Goal: Task Accomplishment & Management: Check status

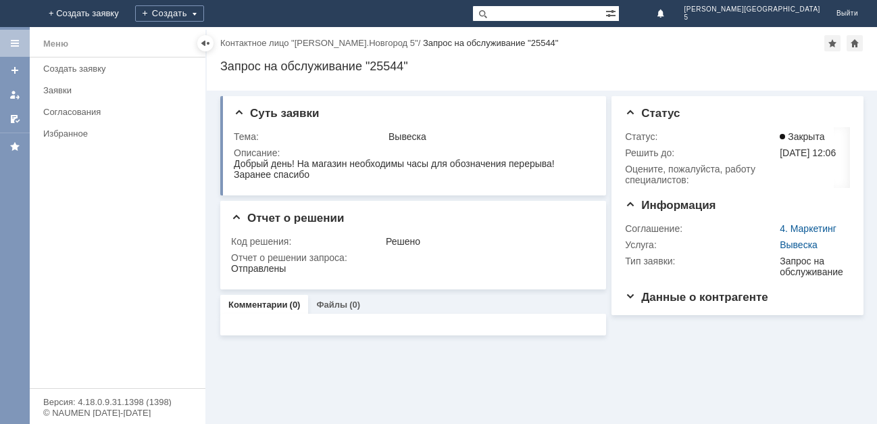
click at [16, 14] on img at bounding box center [16, 14] width 0 height 0
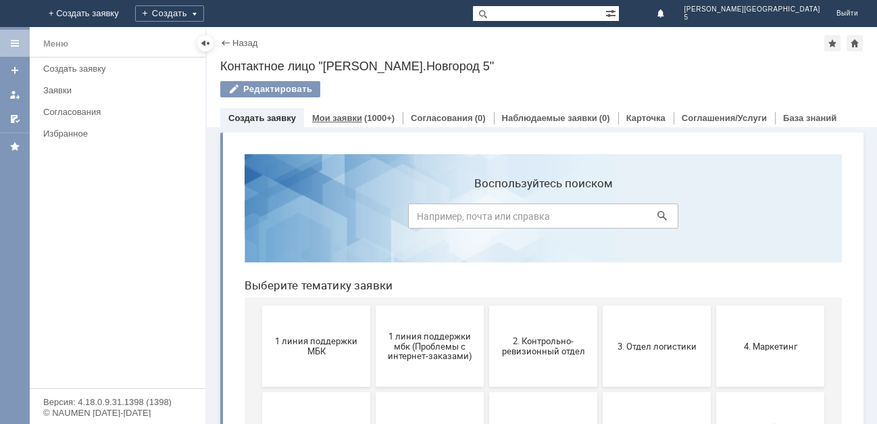
click at [365, 114] on div "(1000+)" at bounding box center [379, 118] width 30 height 10
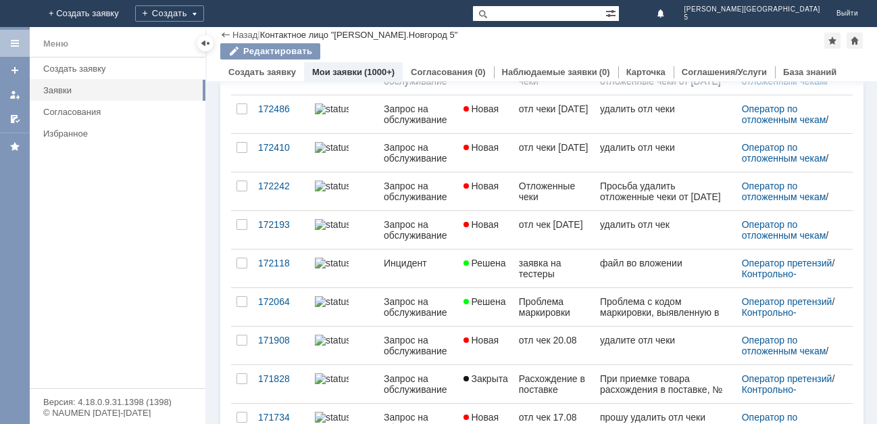
scroll to position [270, 0]
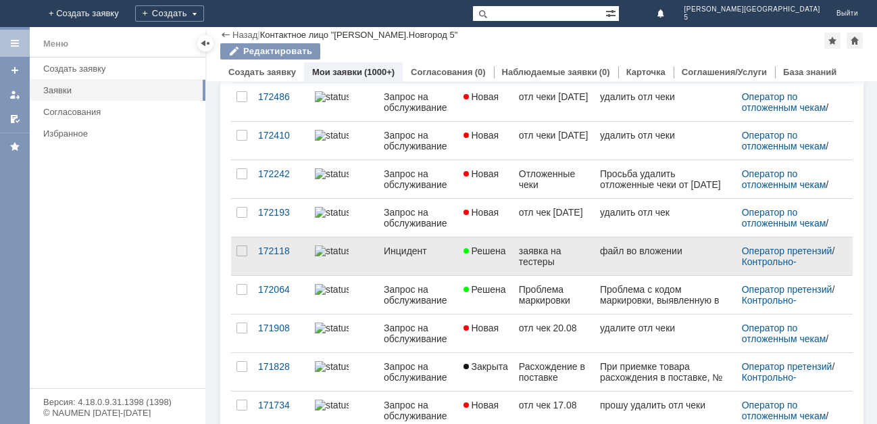
click at [519, 260] on div "заявка на тестеры" at bounding box center [554, 256] width 70 height 22
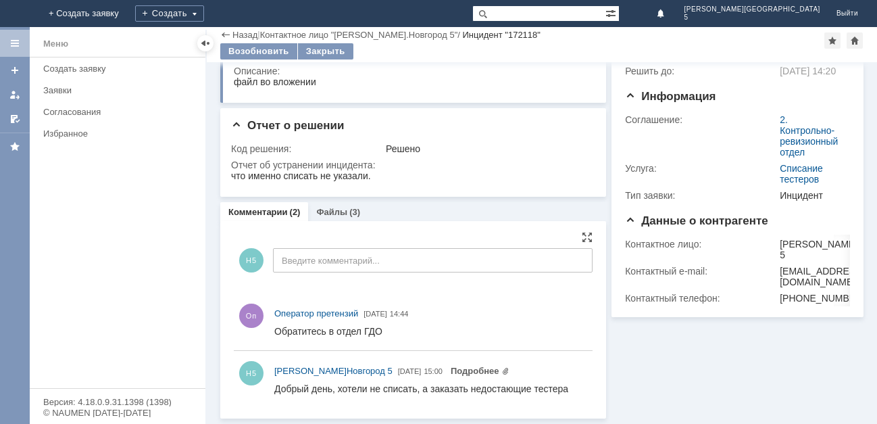
scroll to position [55, 0]
click at [16, 14] on img at bounding box center [16, 14] width 0 height 0
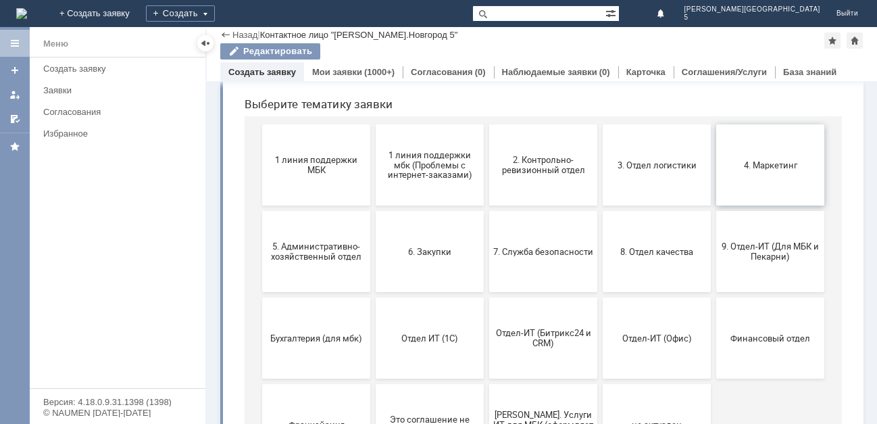
click at [759, 160] on span "4. Маркетинг" at bounding box center [770, 165] width 100 height 10
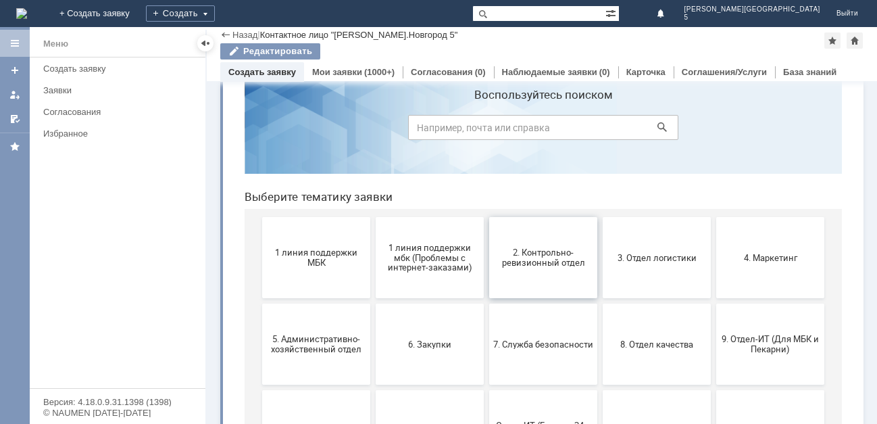
click at [546, 255] on span "2. Контрольно-ревизионный отдел" at bounding box center [543, 257] width 100 height 20
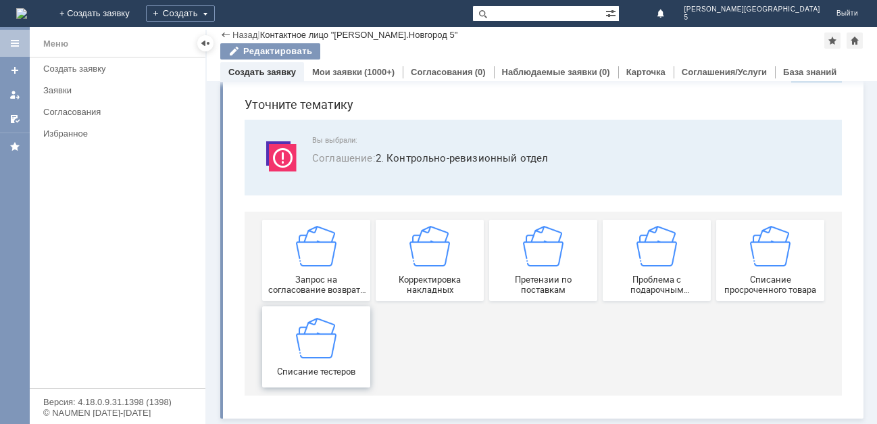
click at [299, 330] on img at bounding box center [316, 337] width 41 height 41
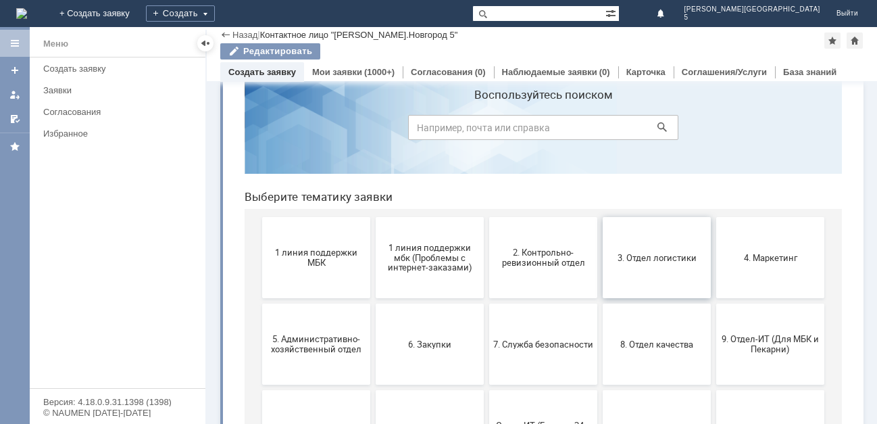
click at [635, 262] on span "3. Отдел логистики" at bounding box center [657, 257] width 100 height 10
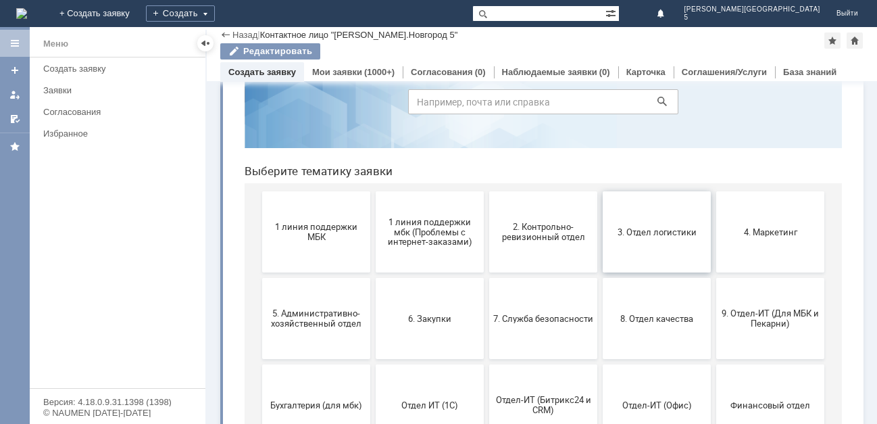
scroll to position [135, 0]
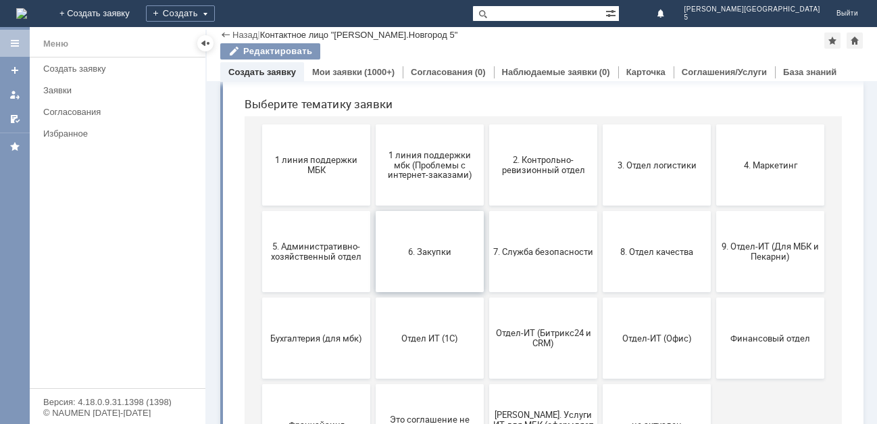
click at [419, 247] on span "6. Закупки" at bounding box center [430, 251] width 100 height 10
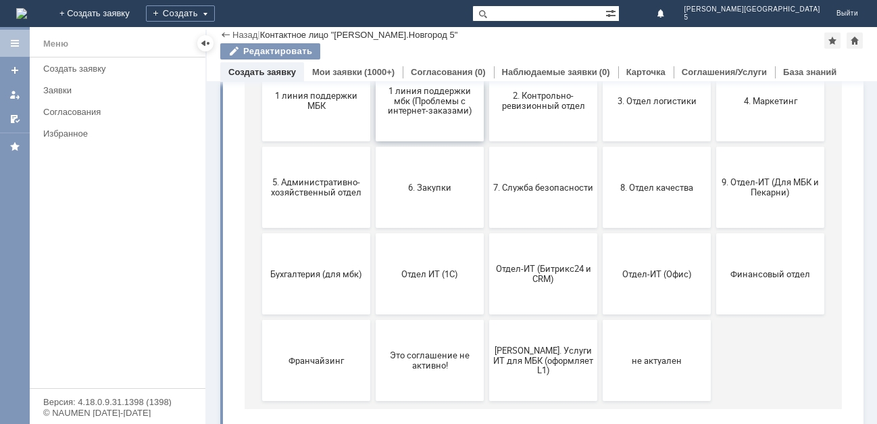
scroll to position [203, 0]
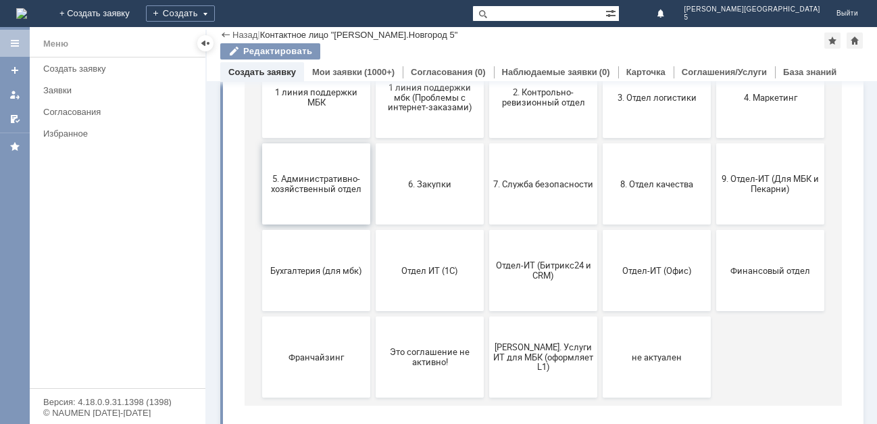
click at [312, 188] on span "5. Административно-хозяйственный отдел" at bounding box center [316, 184] width 100 height 20
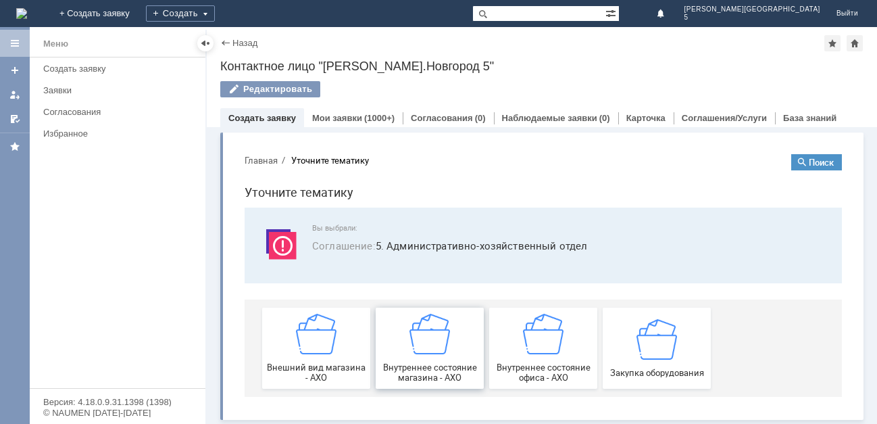
click at [414, 351] on img at bounding box center [430, 334] width 41 height 41
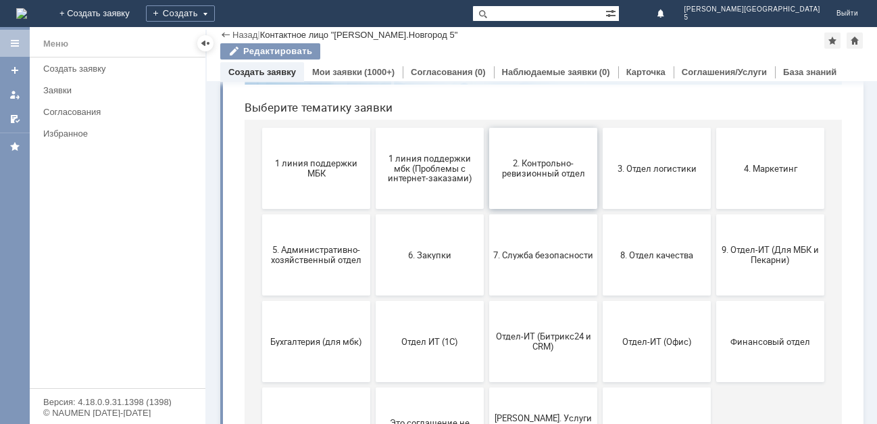
scroll to position [135, 0]
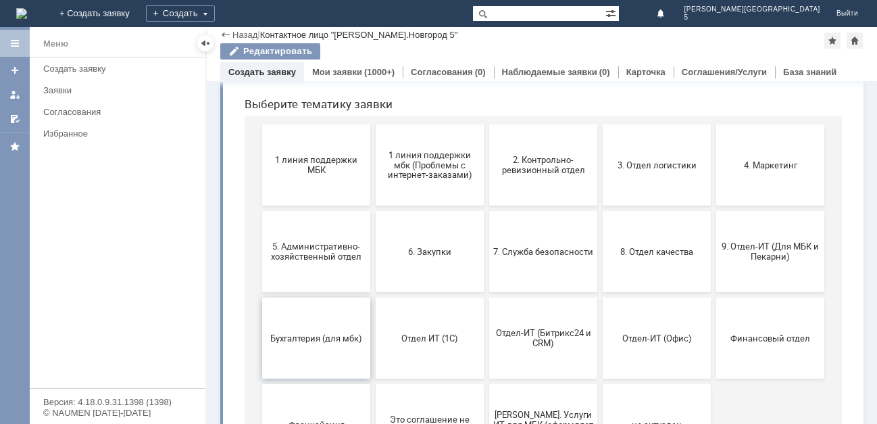
click at [299, 338] on span "Бухгалтерия (для мбк)" at bounding box center [316, 338] width 100 height 10
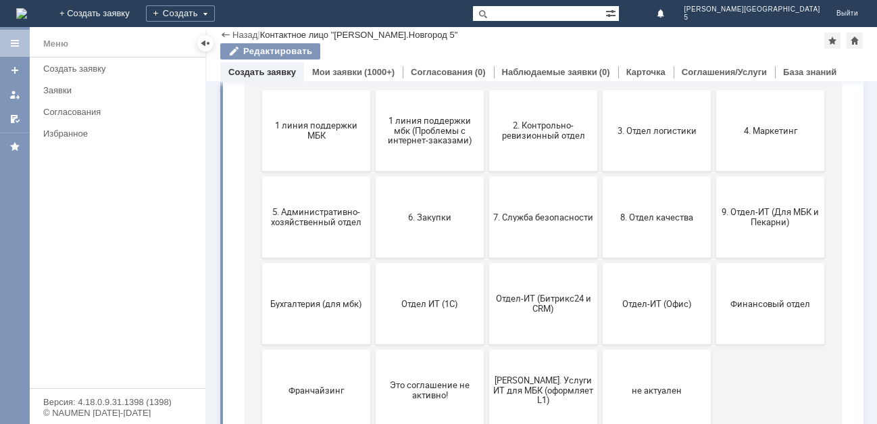
scroll to position [214, 0]
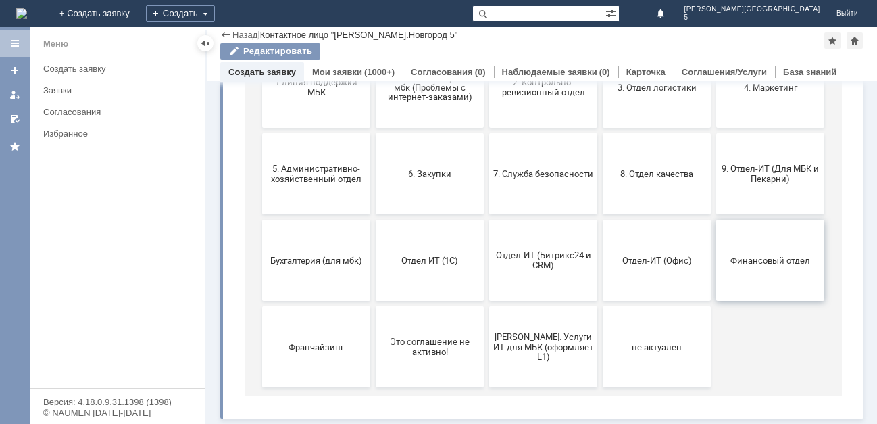
click at [783, 267] on button "Финансовый отдел" at bounding box center [770, 260] width 108 height 81
click at [552, 255] on span "Отдел-ИТ (Битрикс24 и CRM)" at bounding box center [543, 260] width 100 height 20
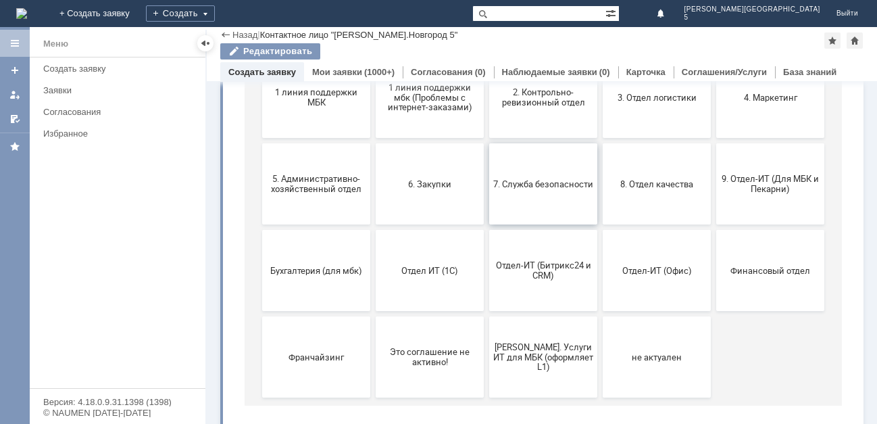
scroll to position [135, 0]
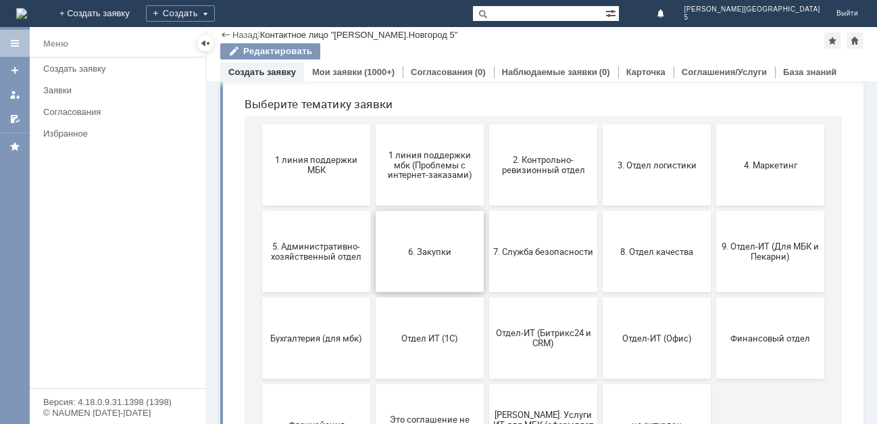
click at [419, 248] on span "6. Закупки" at bounding box center [430, 251] width 100 height 10
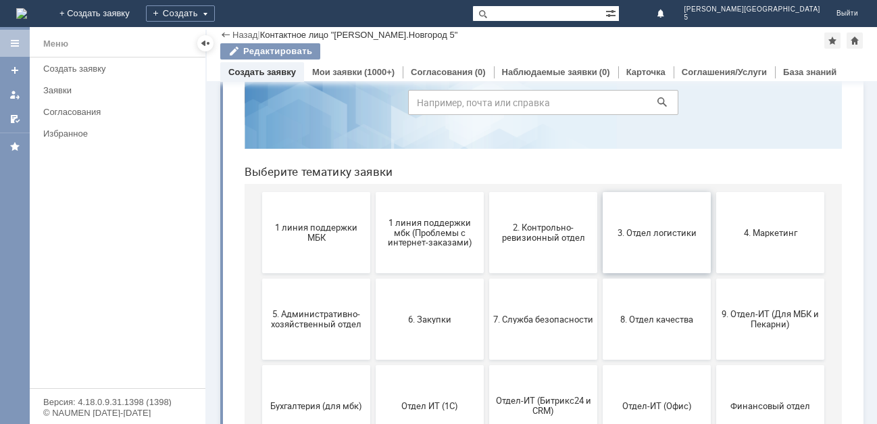
scroll to position [0, 0]
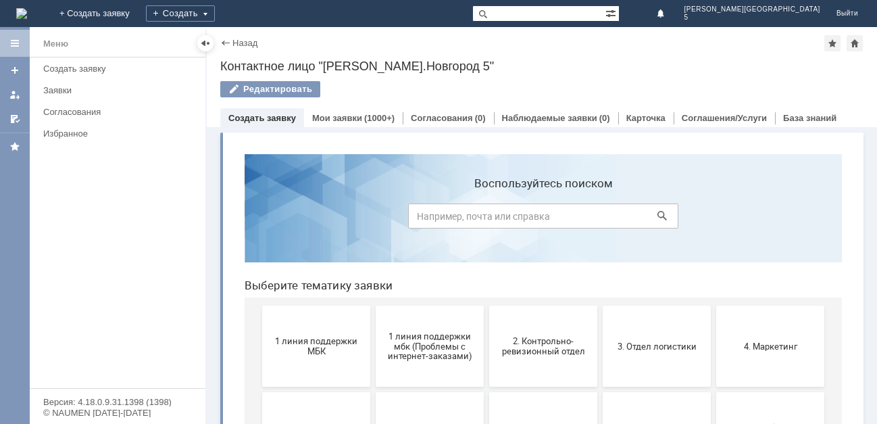
click at [412, 209] on input at bounding box center [543, 215] width 270 height 25
type input "гдо"
click at [658, 213] on icon at bounding box center [662, 215] width 9 height 9
click at [337, 114] on link "Мои заявки" at bounding box center [337, 118] width 50 height 10
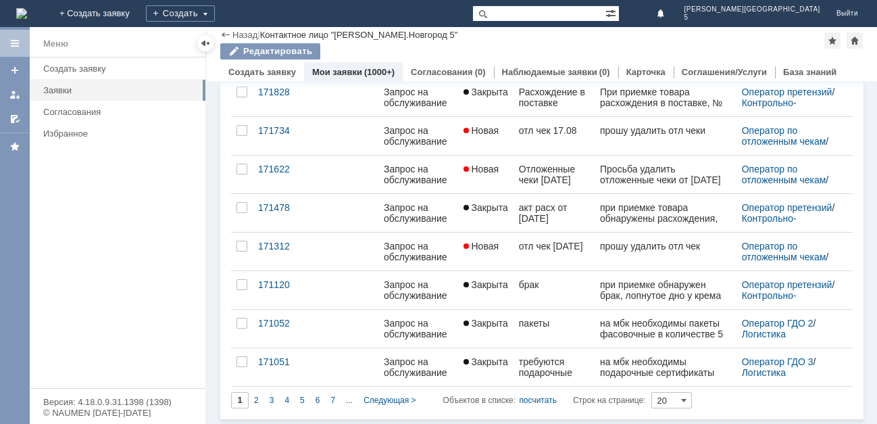
scroll to position [545, 0]
click at [385, 397] on span "Следующая >" at bounding box center [390, 399] width 52 height 9
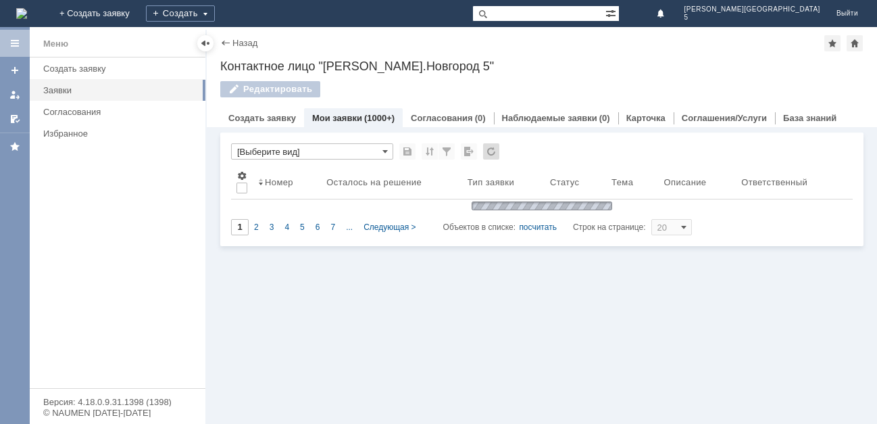
type input "2"
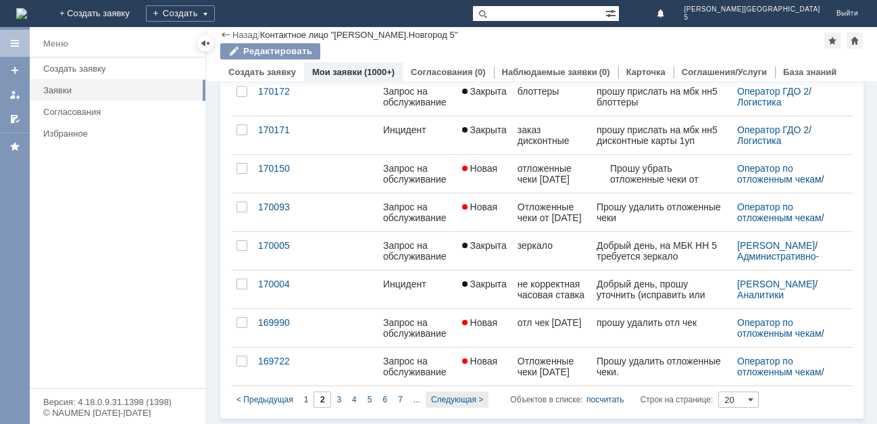
click at [446, 396] on span "Следующая >" at bounding box center [457, 399] width 52 height 9
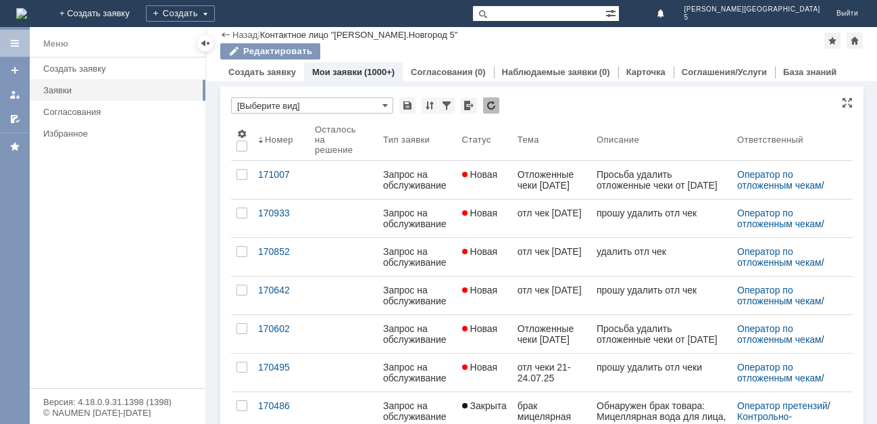
type input "3"
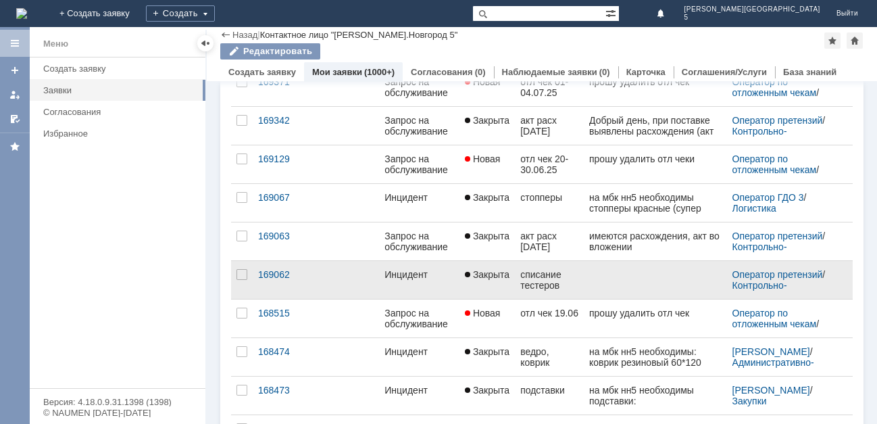
click at [539, 275] on div "списание тестеров" at bounding box center [549, 280] width 58 height 22
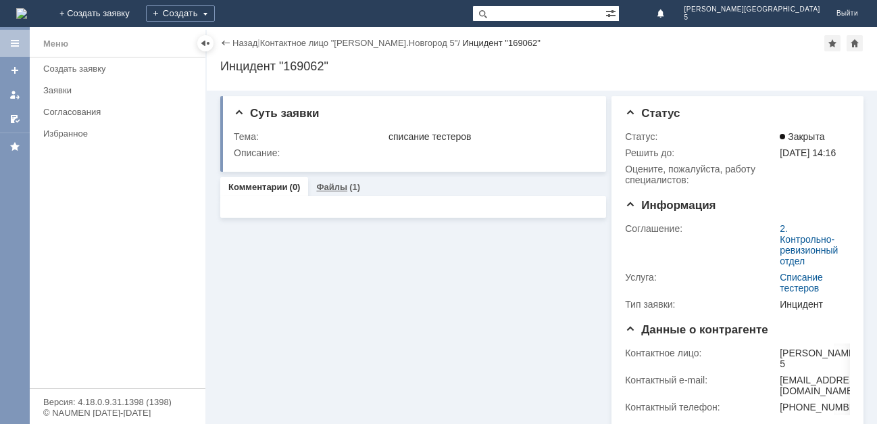
click at [335, 188] on link "Файлы" at bounding box center [331, 187] width 31 height 10
